Goal: Task Accomplishment & Management: Manage account settings

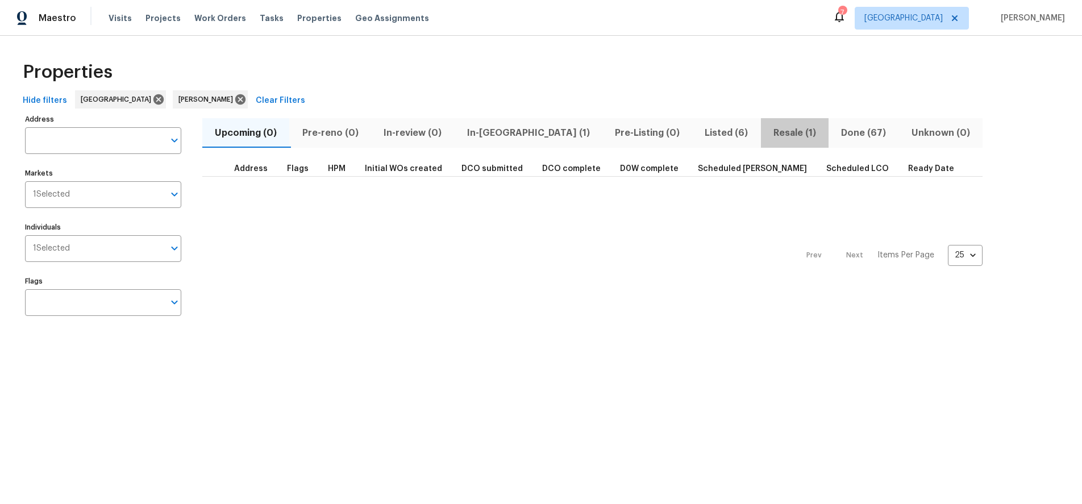
click at [768, 135] on span "Resale (1)" at bounding box center [795, 133] width 54 height 16
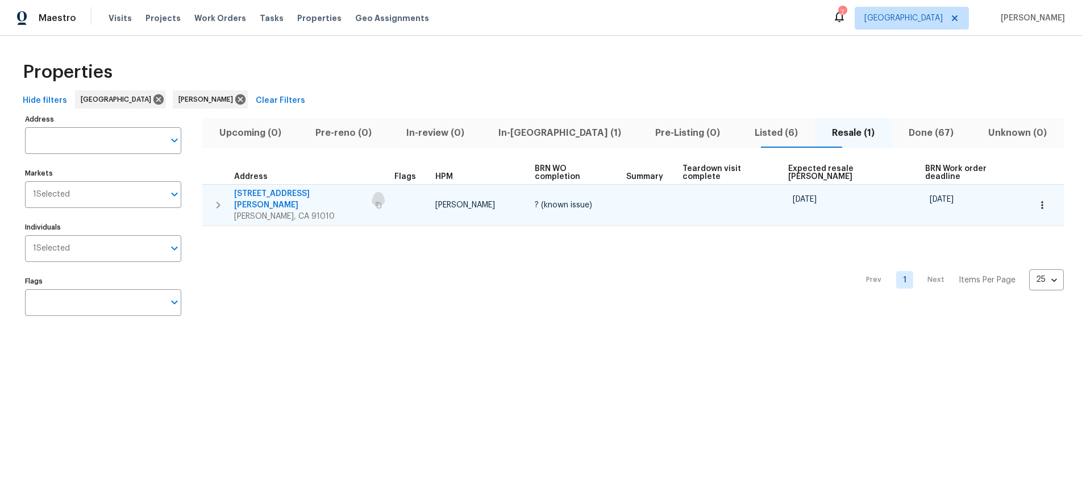
click at [372, 192] on button "button" at bounding box center [379, 205] width 14 height 27
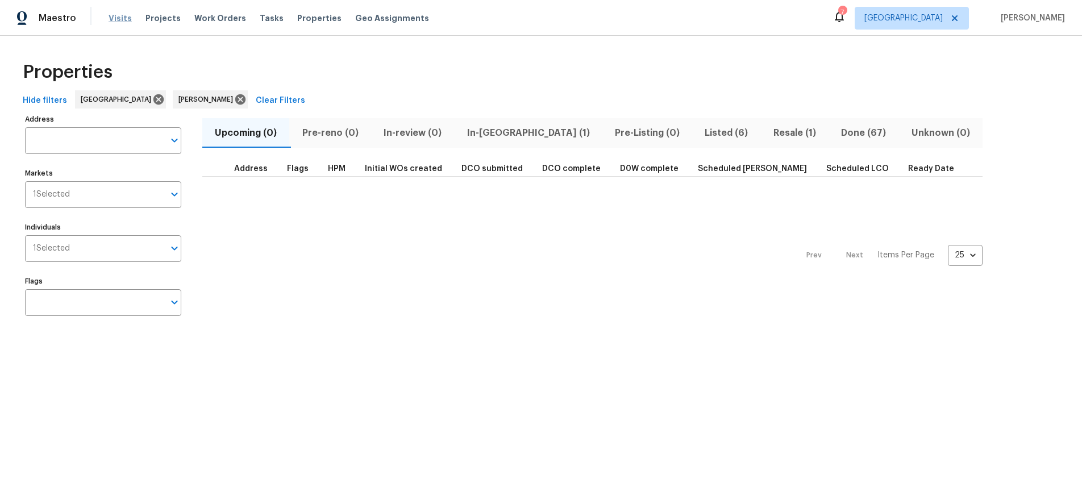
click at [125, 16] on span "Visits" at bounding box center [120, 18] width 23 height 11
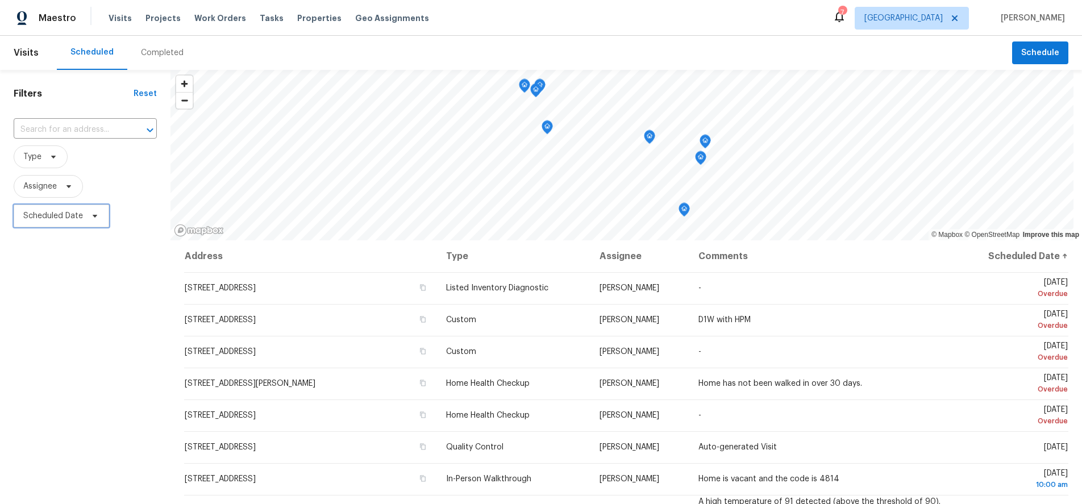
click at [65, 215] on span "Scheduled Date" at bounding box center [53, 215] width 60 height 11
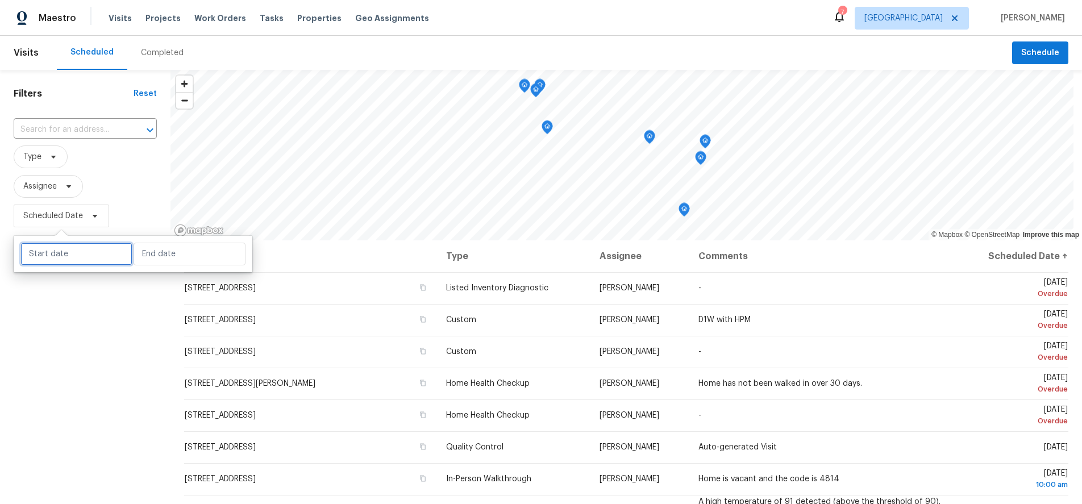
click at [80, 261] on input "text" at bounding box center [76, 254] width 112 height 23
select select "7"
select select "2025"
select select "8"
select select "2025"
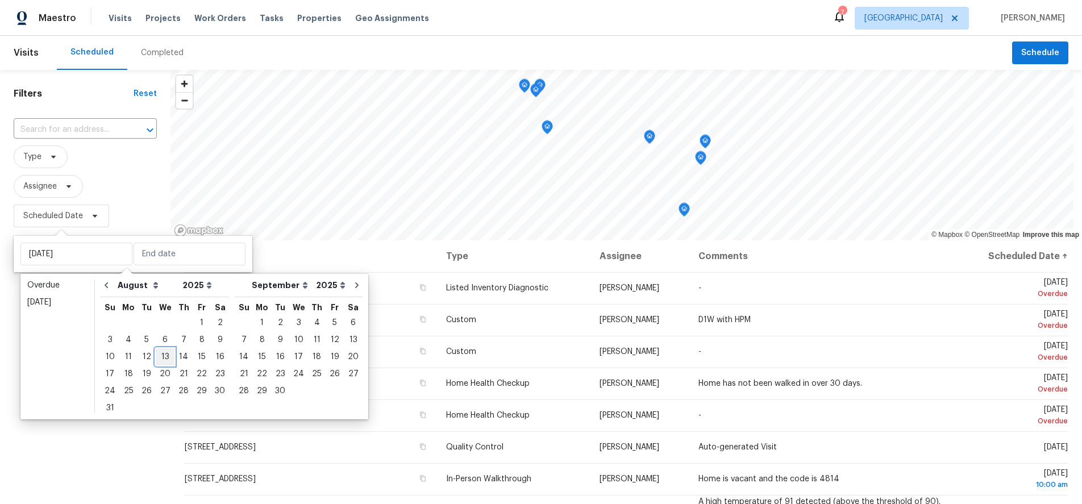
click at [156, 354] on div "13" at bounding box center [165, 357] width 19 height 16
type input "[DATE]"
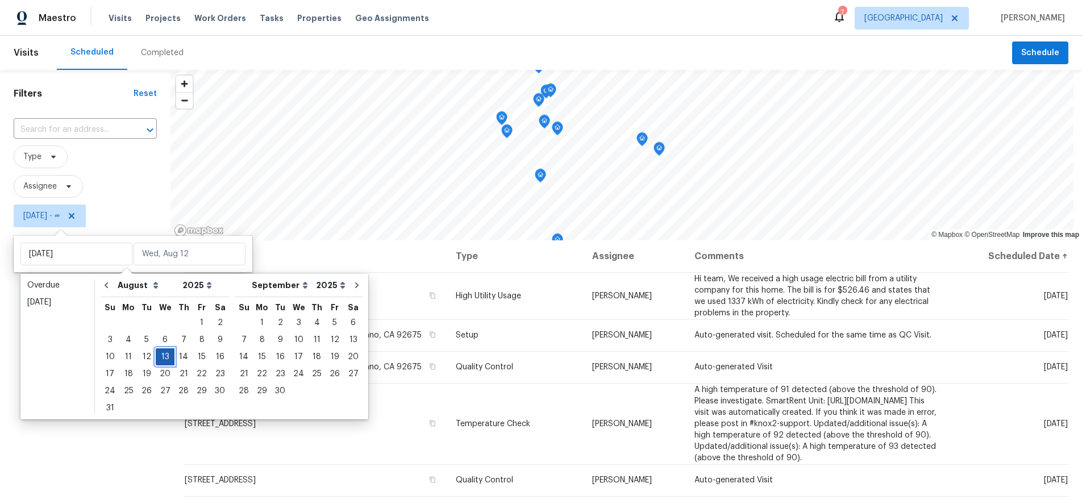
click at [156, 354] on div "13" at bounding box center [165, 357] width 19 height 16
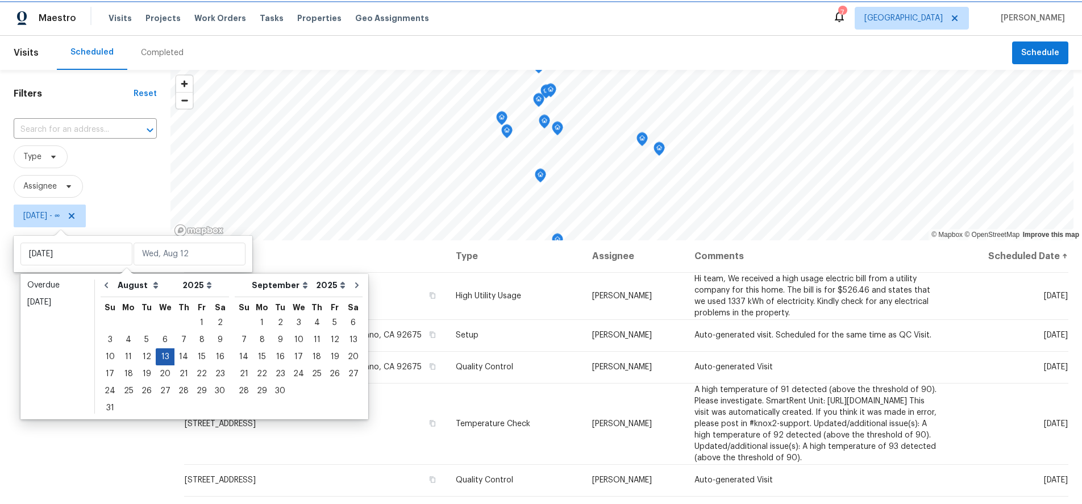
type input "[DATE]"
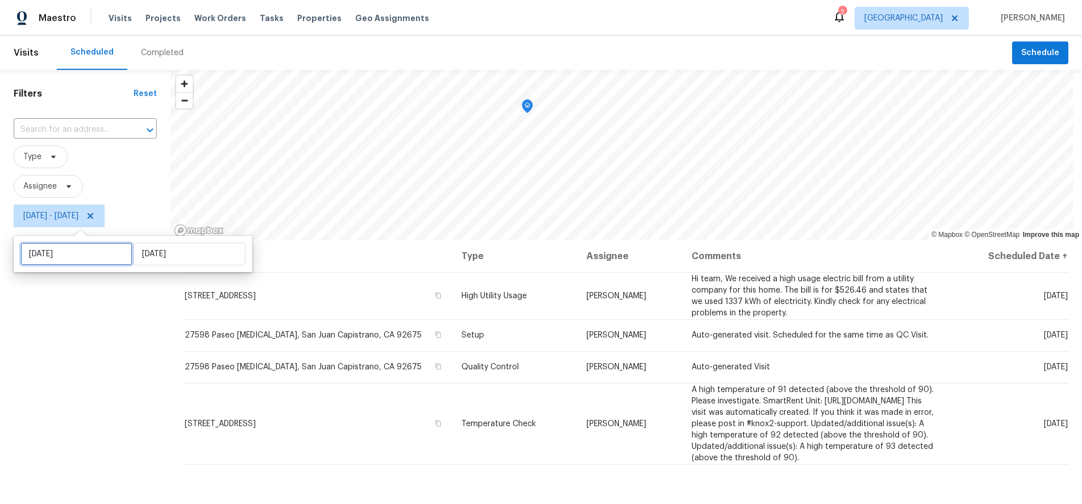
select select "7"
select select "2025"
select select "8"
select select "2025"
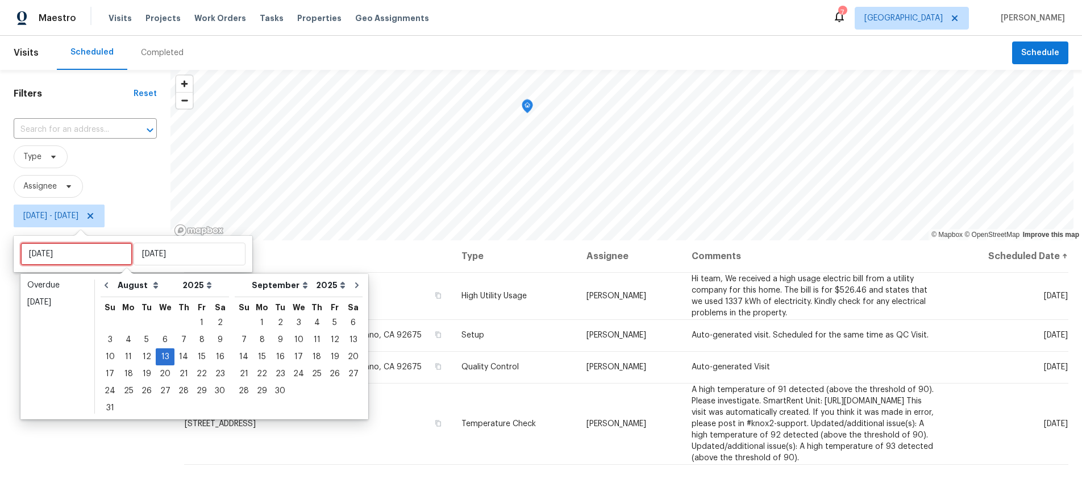
click at [103, 260] on input "[DATE]" at bounding box center [76, 254] width 112 height 23
click at [129, 355] on div "11" at bounding box center [128, 357] width 18 height 16
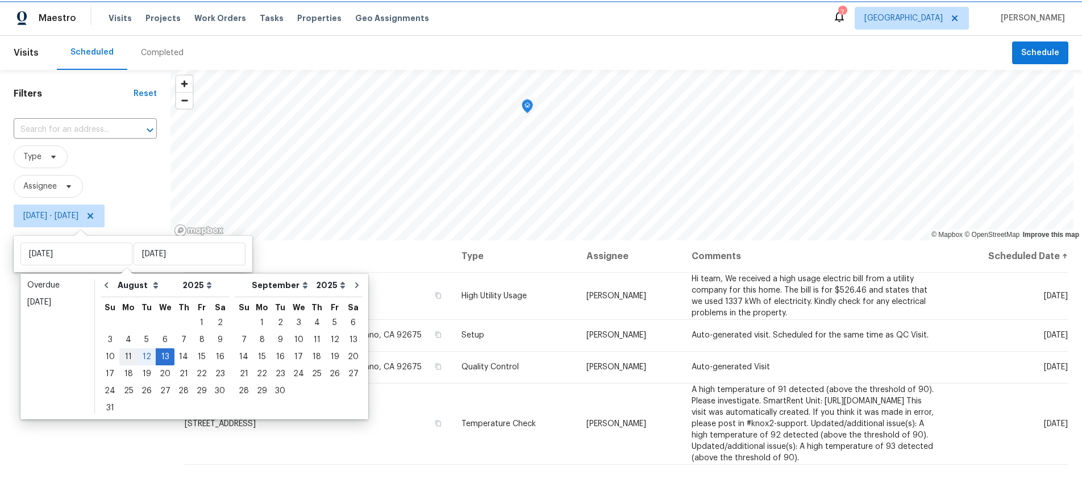
type input "[DATE]"
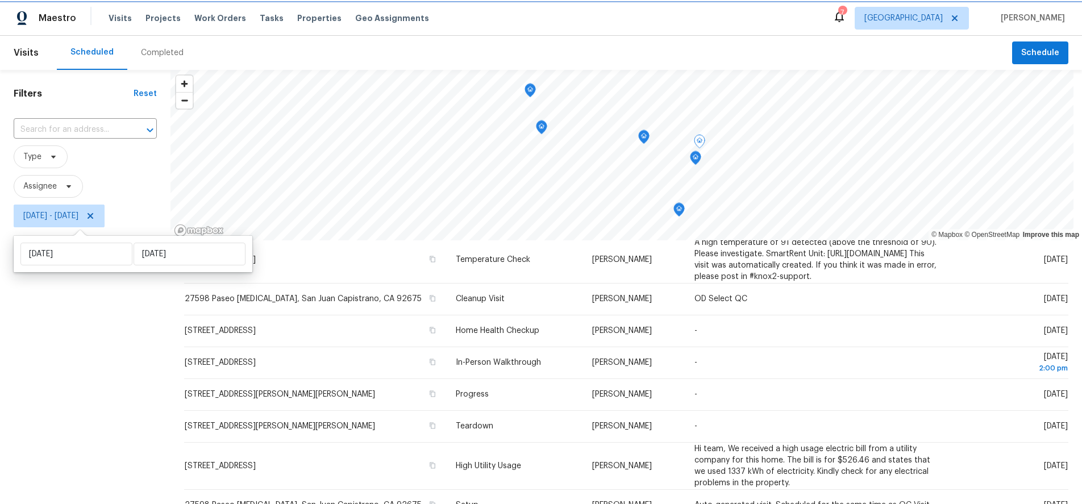
scroll to position [268, 0]
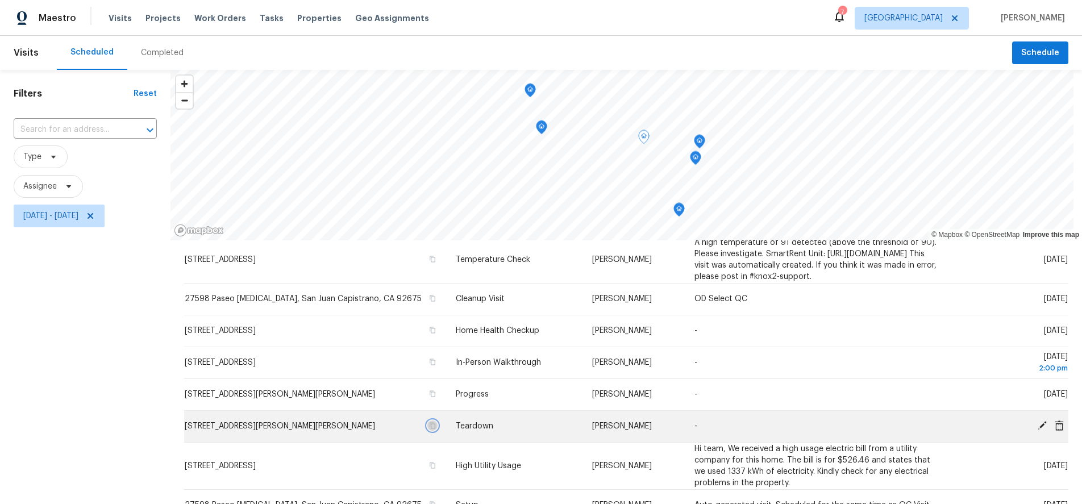
click at [429, 422] on icon "button" at bounding box center [432, 425] width 7 height 7
click at [1037, 421] on icon at bounding box center [1042, 426] width 10 height 10
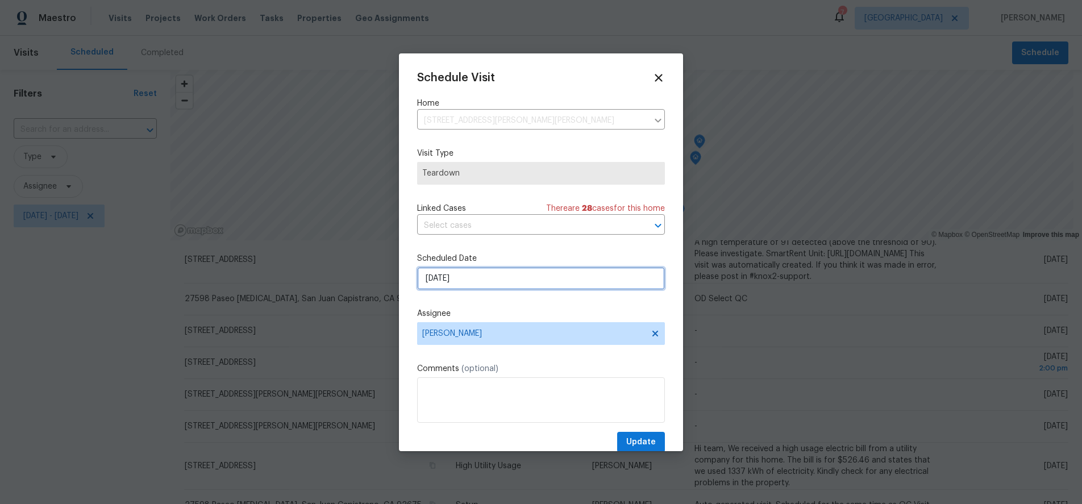
click at [484, 275] on input "[DATE]" at bounding box center [541, 278] width 248 height 23
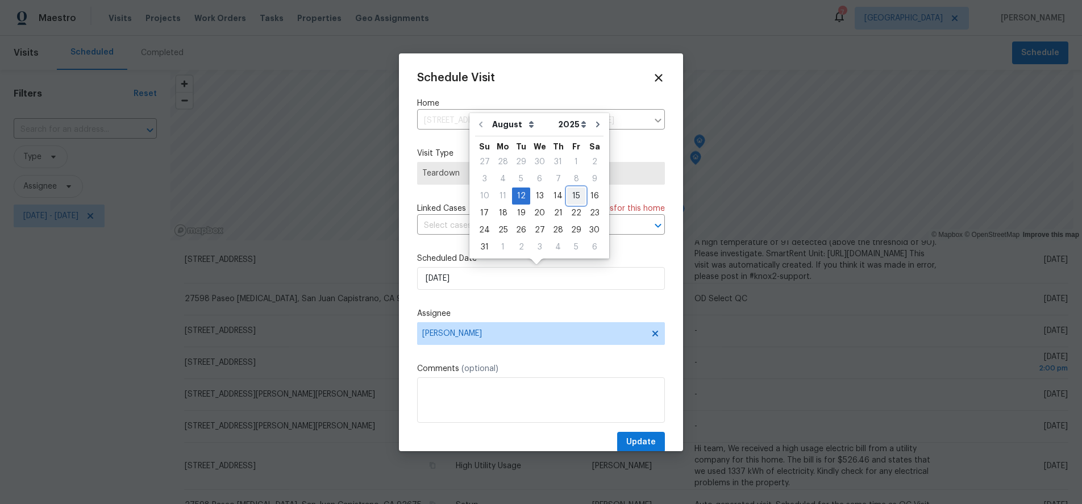
click at [568, 194] on div "15" at bounding box center [576, 196] width 18 height 16
type input "[DATE]"
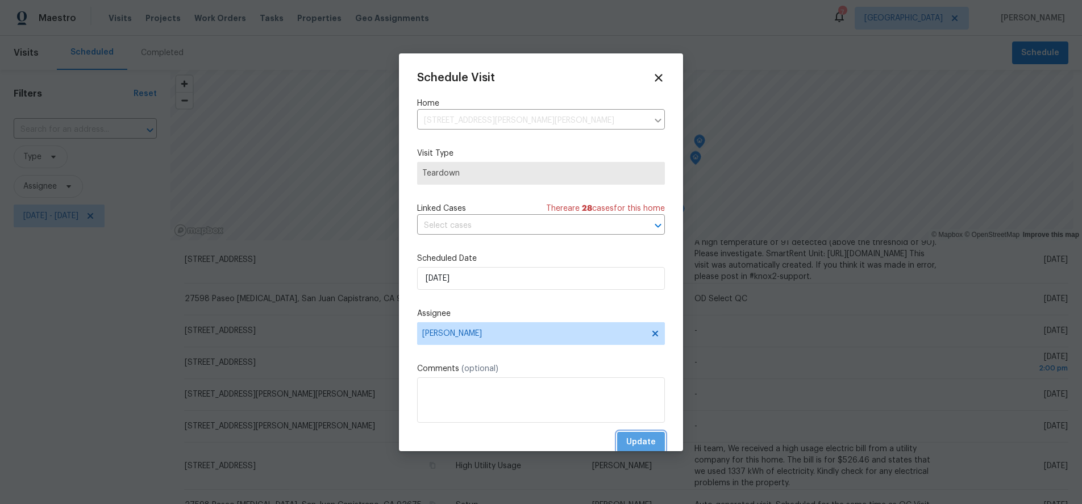
click at [633, 439] on span "Update" at bounding box center [641, 442] width 30 height 14
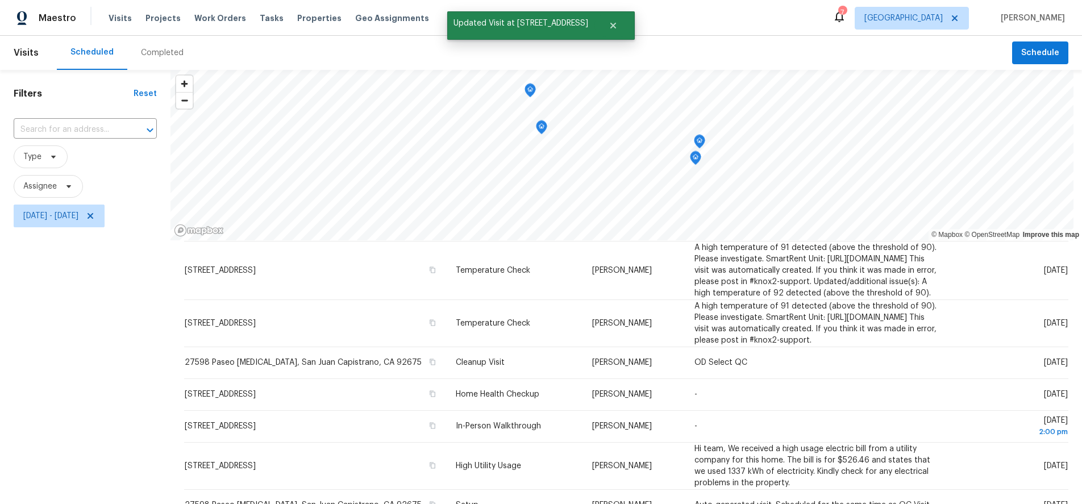
scroll to position [204, 0]
click at [66, 312] on div "Filters Reset ​ Type Assignee [DATE] - [DATE]" at bounding box center [85, 357] width 170 height 574
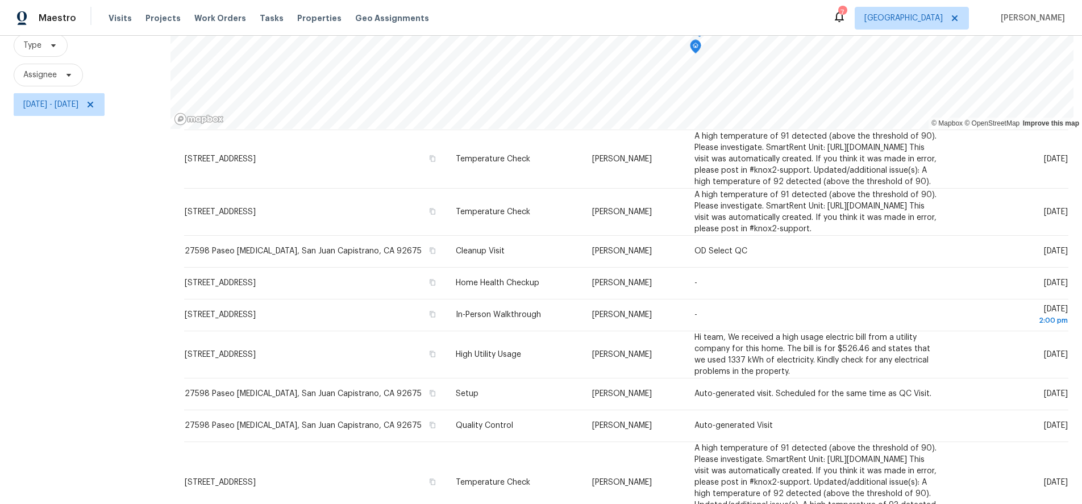
scroll to position [35, 0]
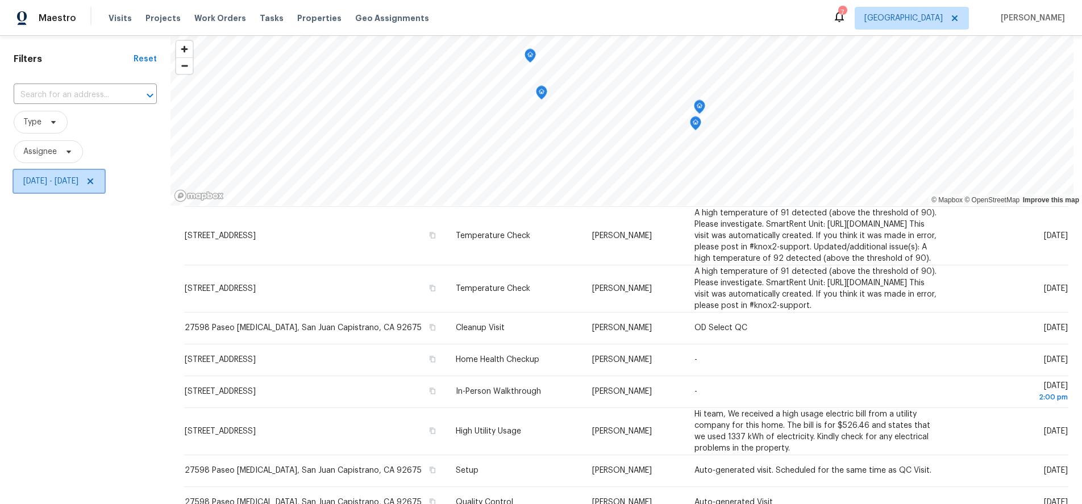
click at [78, 180] on span "[DATE] - [DATE]" at bounding box center [50, 181] width 55 height 11
click at [189, 223] on input "[DATE]" at bounding box center [190, 219] width 112 height 23
select select "7"
select select "2025"
select select "8"
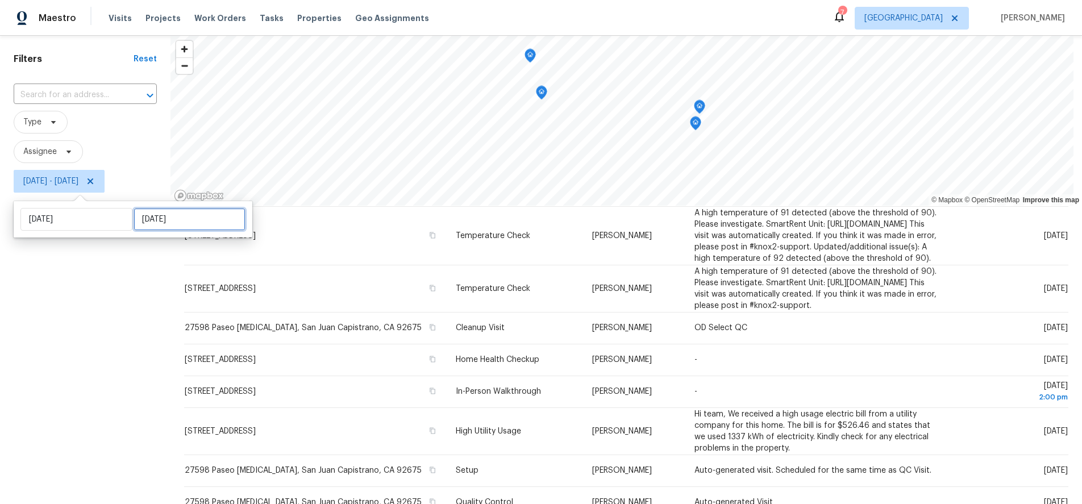
select select "2025"
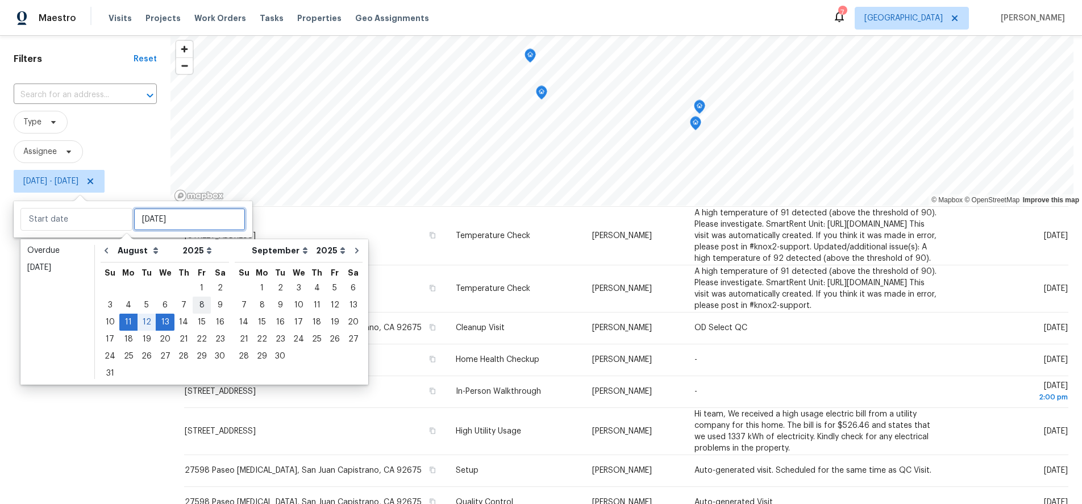
type input "[DATE]"
click at [194, 317] on div "15" at bounding box center [202, 322] width 18 height 16
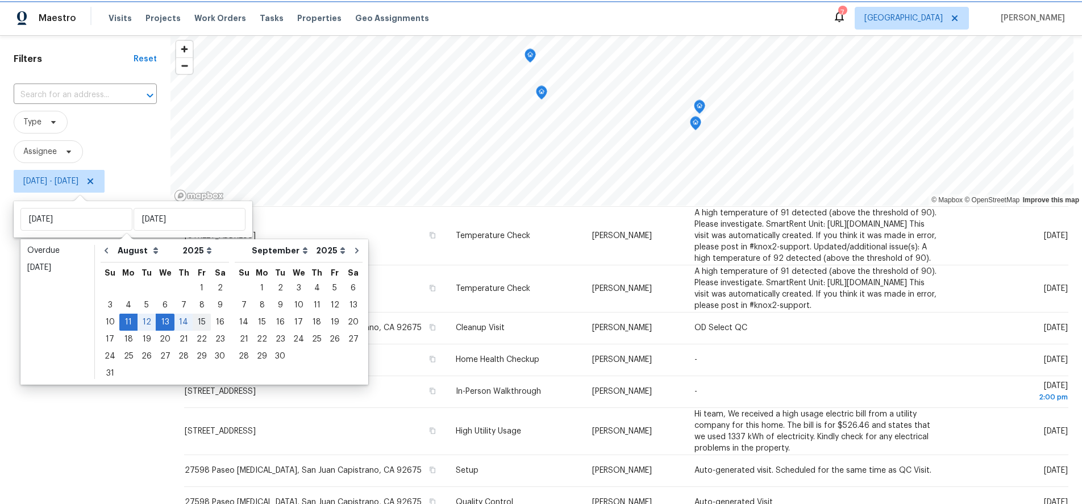
type input "[DATE]"
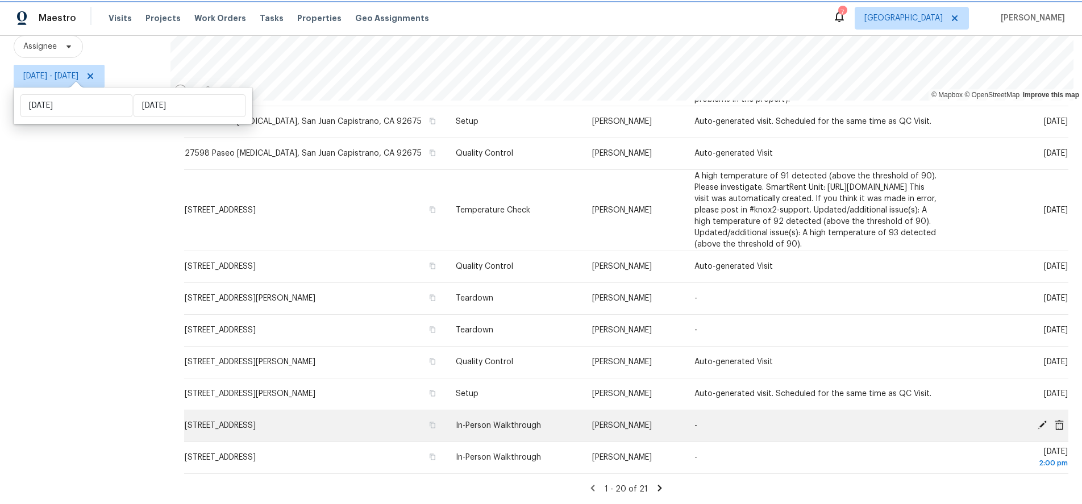
scroll to position [448, 0]
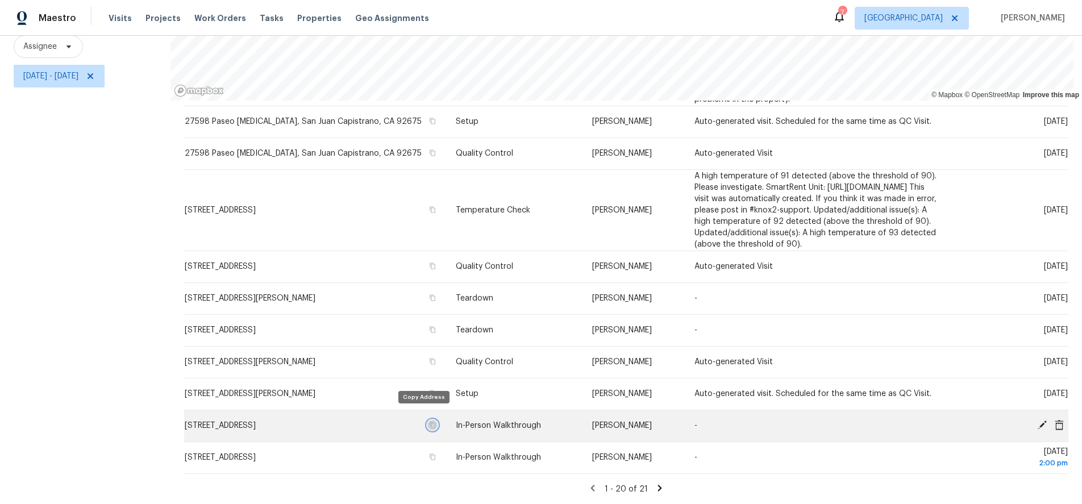
click at [430, 422] on icon "button" at bounding box center [433, 425] width 6 height 6
